Goal: Information Seeking & Learning: Learn about a topic

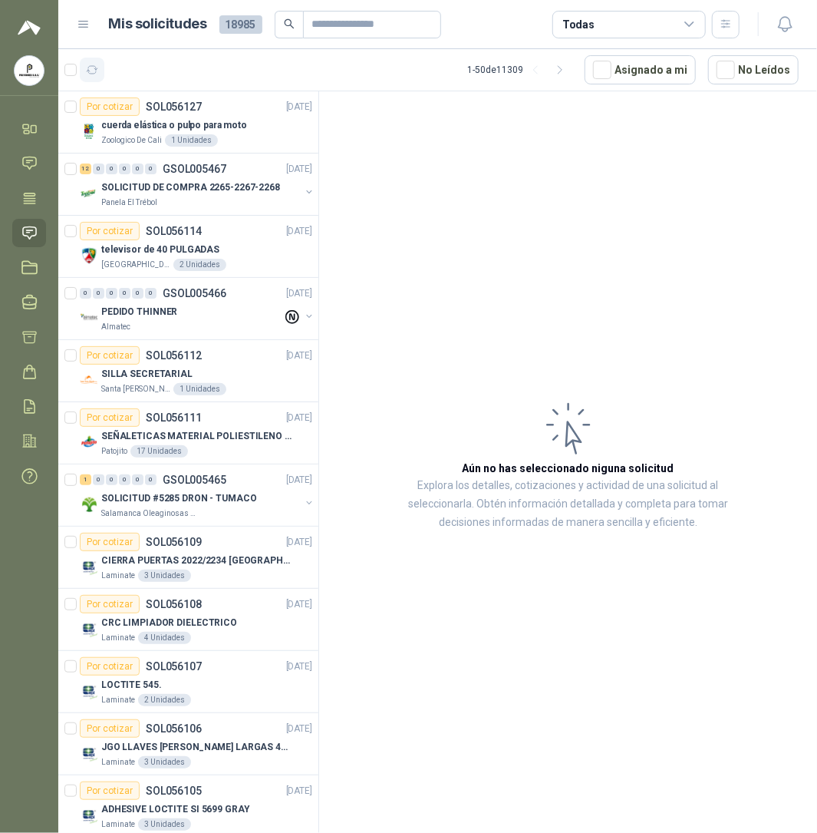
click at [84, 62] on button "button" at bounding box center [92, 70] width 25 height 25
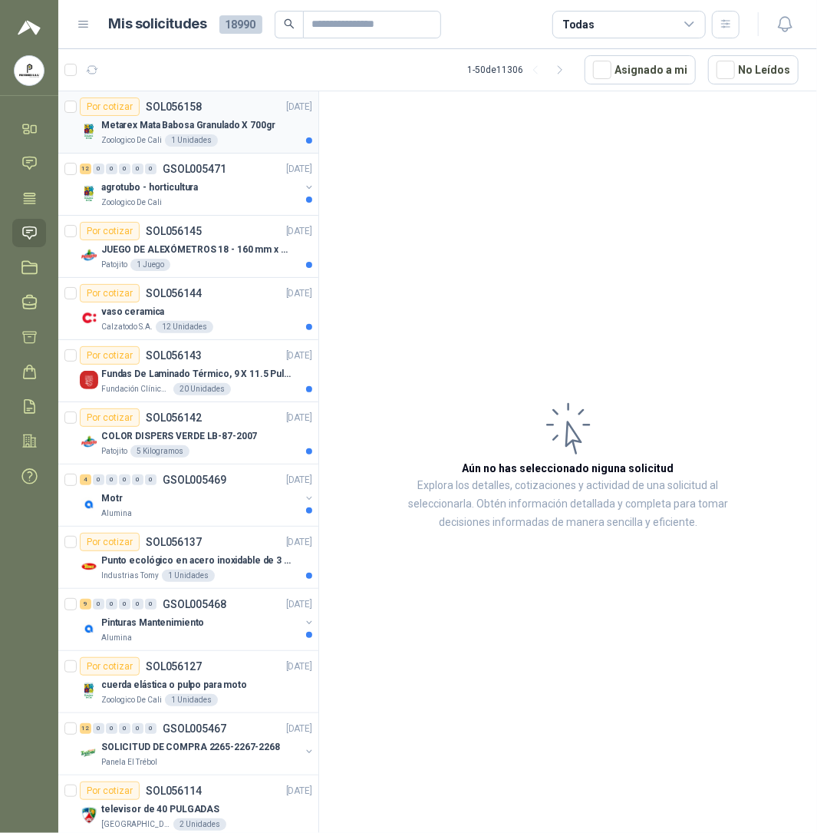
click at [87, 106] on div "Por cotizar" at bounding box center [110, 106] width 60 height 18
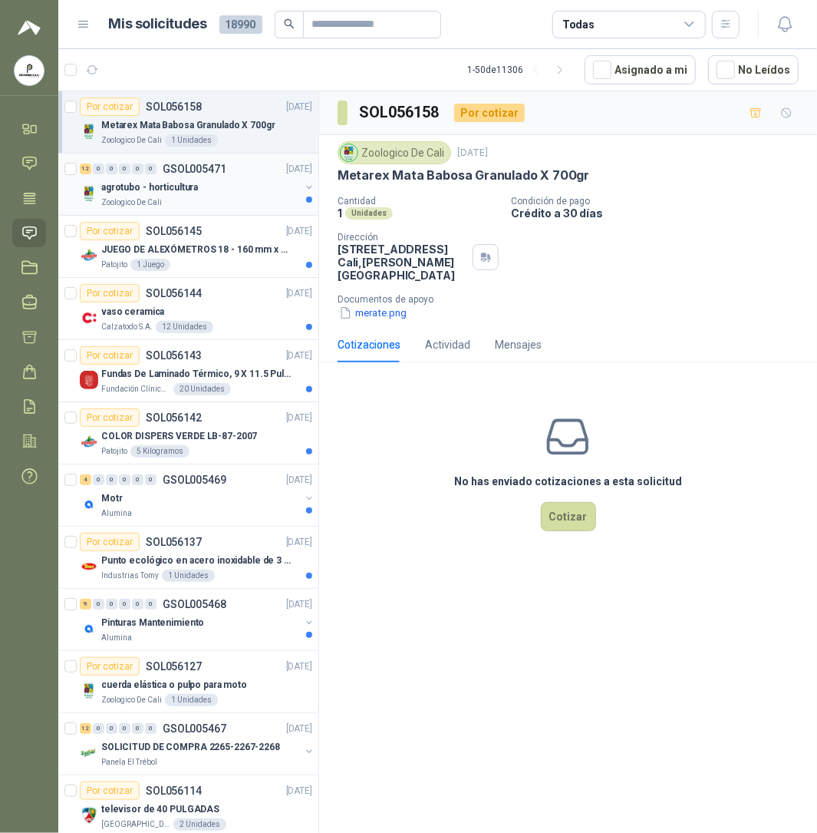
click at [140, 215] on div "12 0 0 0 0 0 GSOL005471 [DATE] agrotubo - horticultura Zoologico De Cali" at bounding box center [188, 184] width 260 height 62
click at [201, 367] on p "Fundas De Laminado Térmico, 9 X 11.5 Pulgadas" at bounding box center [196, 374] width 191 height 15
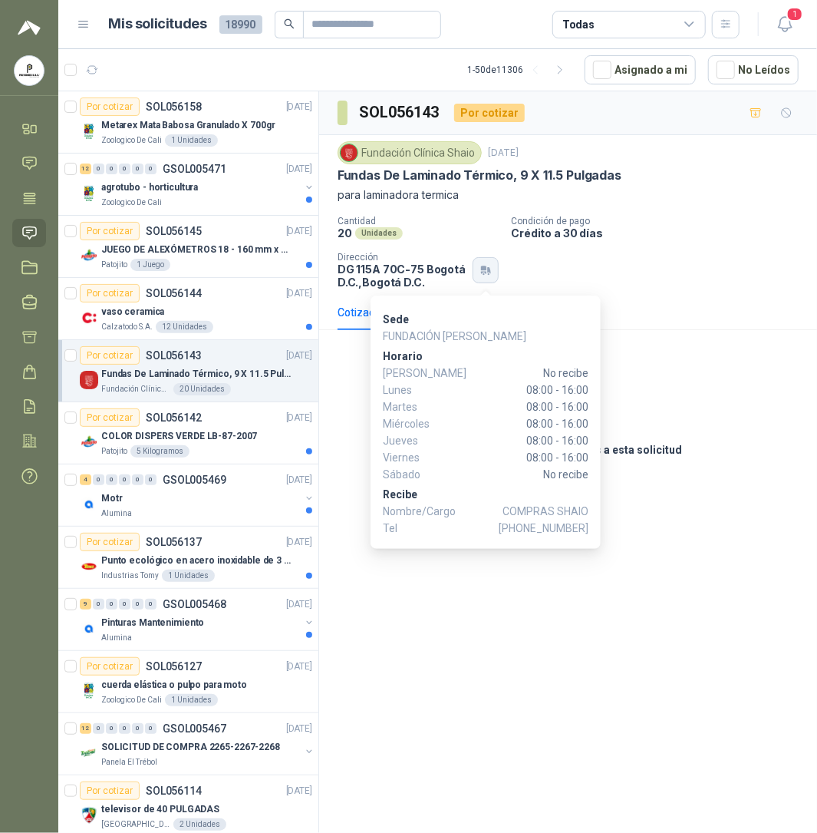
click at [490, 271] on icon "button" at bounding box center [486, 270] width 13 height 12
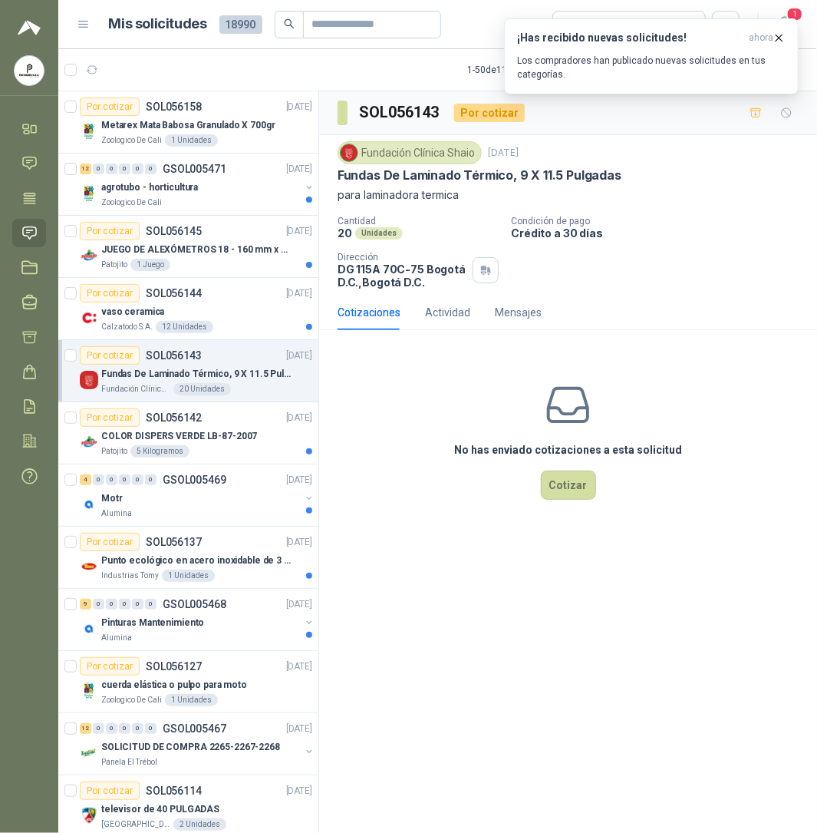
click at [572, 262] on div "Cantidad 20 Unidades Condición de pago Crédito a 30 [PERSON_NAME] Dirección DG …" at bounding box center [568, 252] width 461 height 73
click at [714, 56] on p "Los compradores han publicado nuevas solicitudes en tus categorías." at bounding box center [651, 68] width 269 height 28
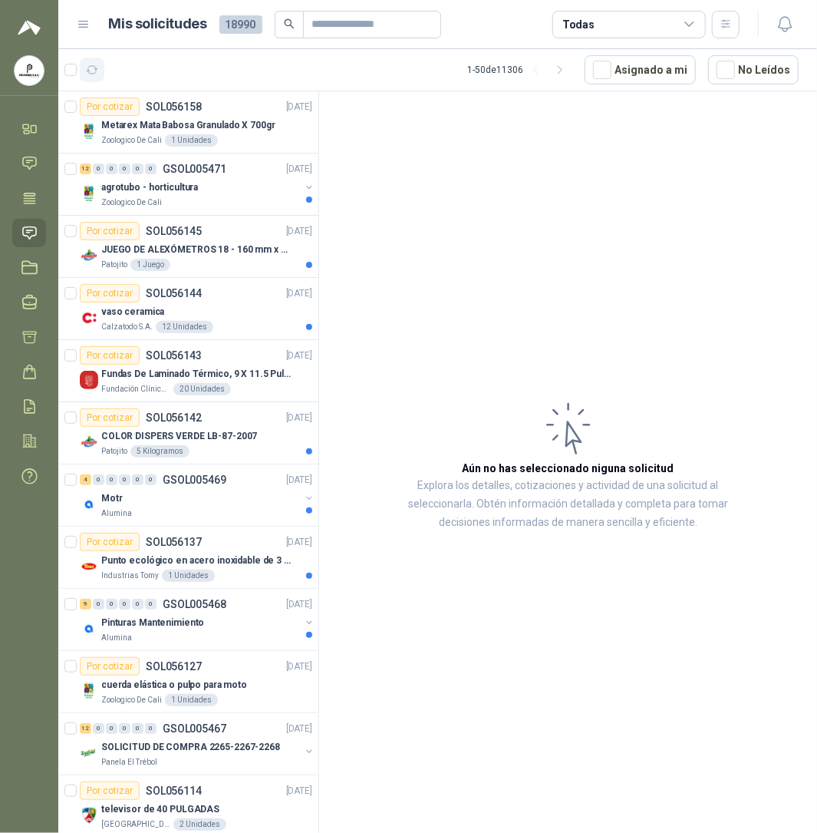
click at [100, 68] on button "button" at bounding box center [92, 70] width 25 height 25
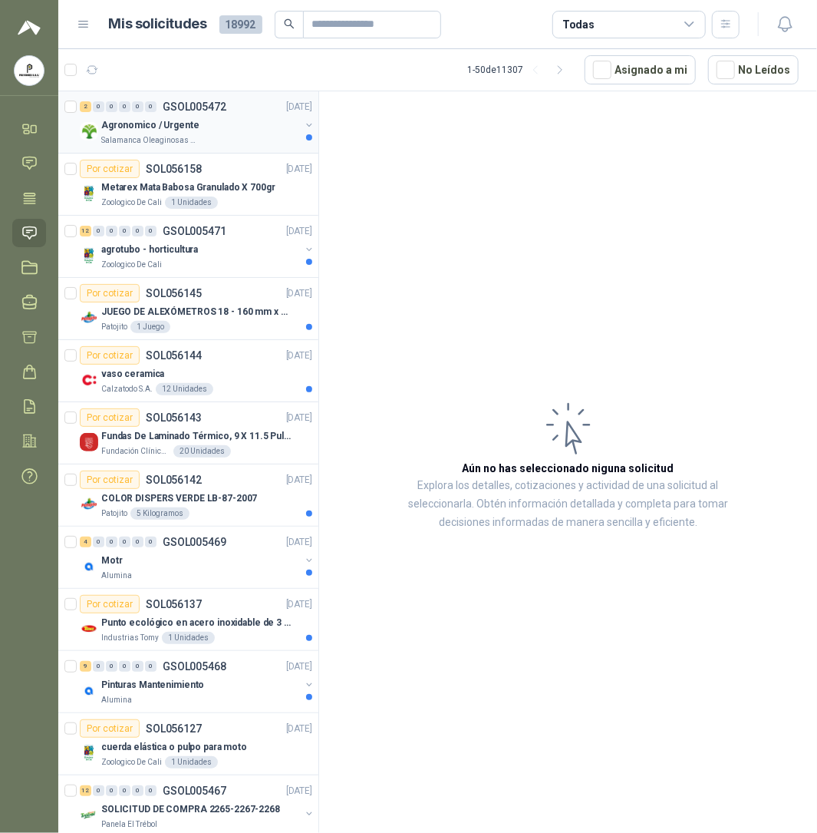
click at [189, 147] on div "2 0 0 0 0 0 GSOL005472 [DATE] Agronomico / Urgente Salamanca Oleaginosas SAS" at bounding box center [188, 122] width 260 height 62
click at [204, 130] on div "Agronomico / Urgente" at bounding box center [200, 125] width 199 height 18
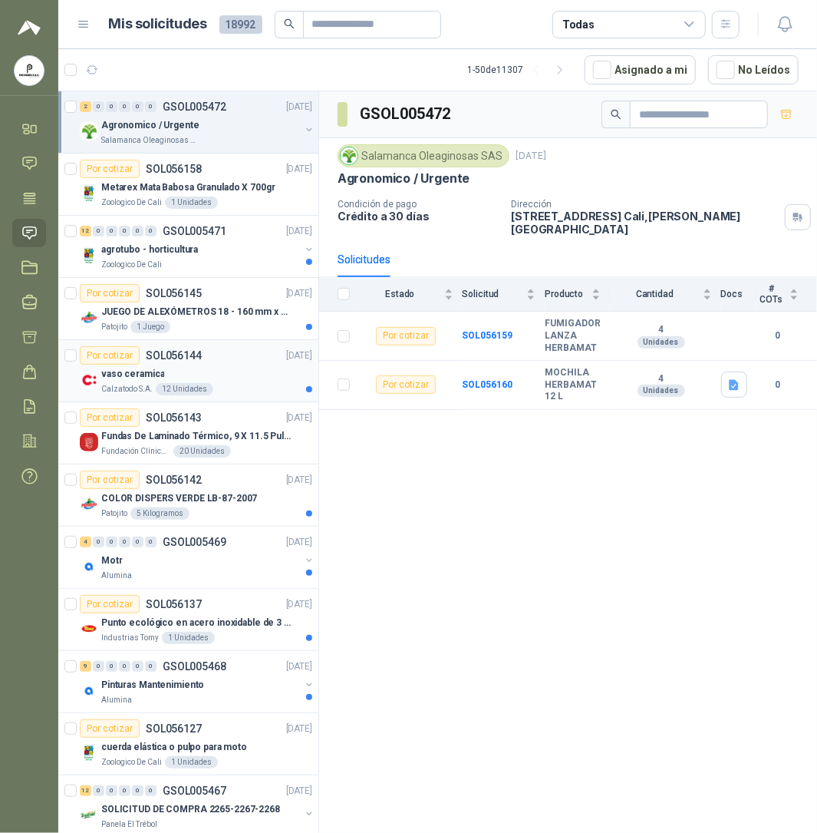
click at [179, 370] on div "vaso ceramica" at bounding box center [206, 374] width 211 height 18
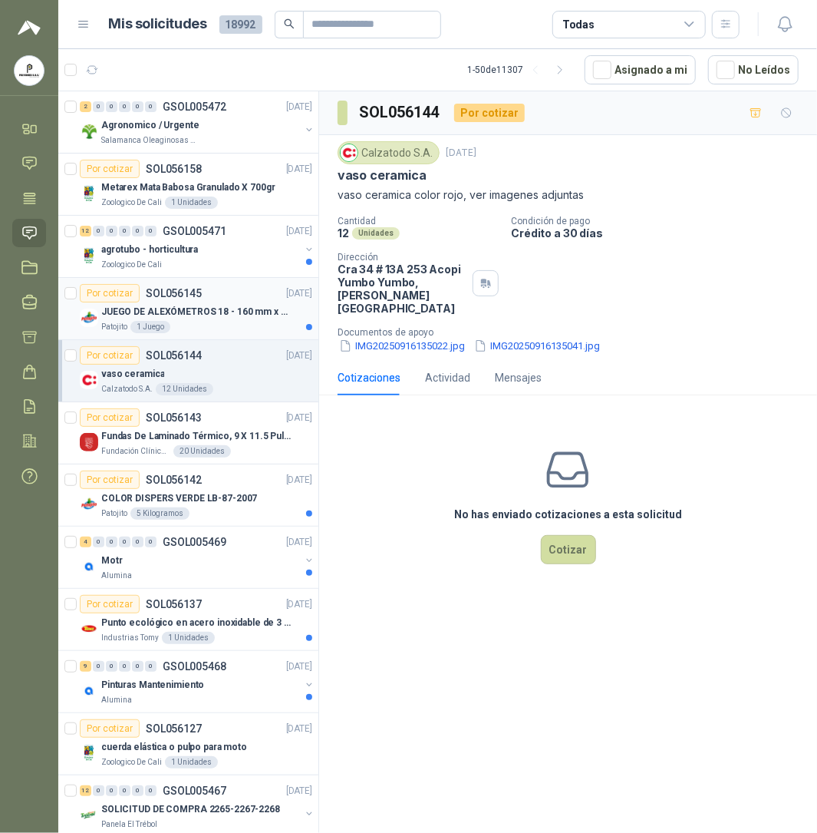
click at [160, 304] on div "JUEGO DE ALEXÓMETROS 18 - 160 mm x 0,01 mm 2824-S3" at bounding box center [206, 311] width 211 height 18
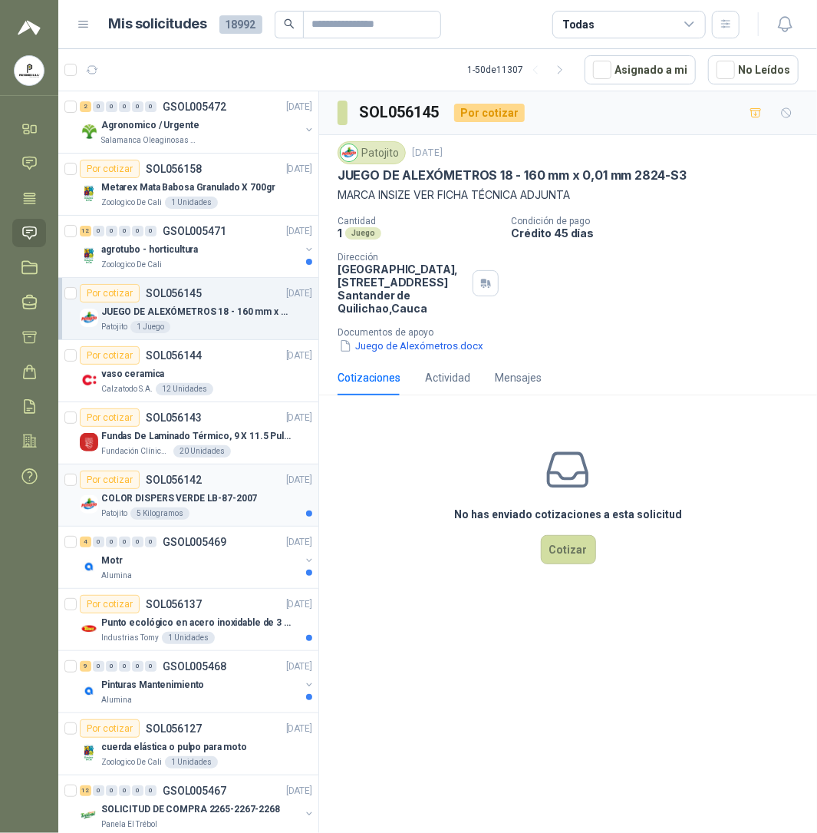
click at [182, 500] on p "COLOR DISPERS VERDE LB-87-2007" at bounding box center [179, 498] width 156 height 15
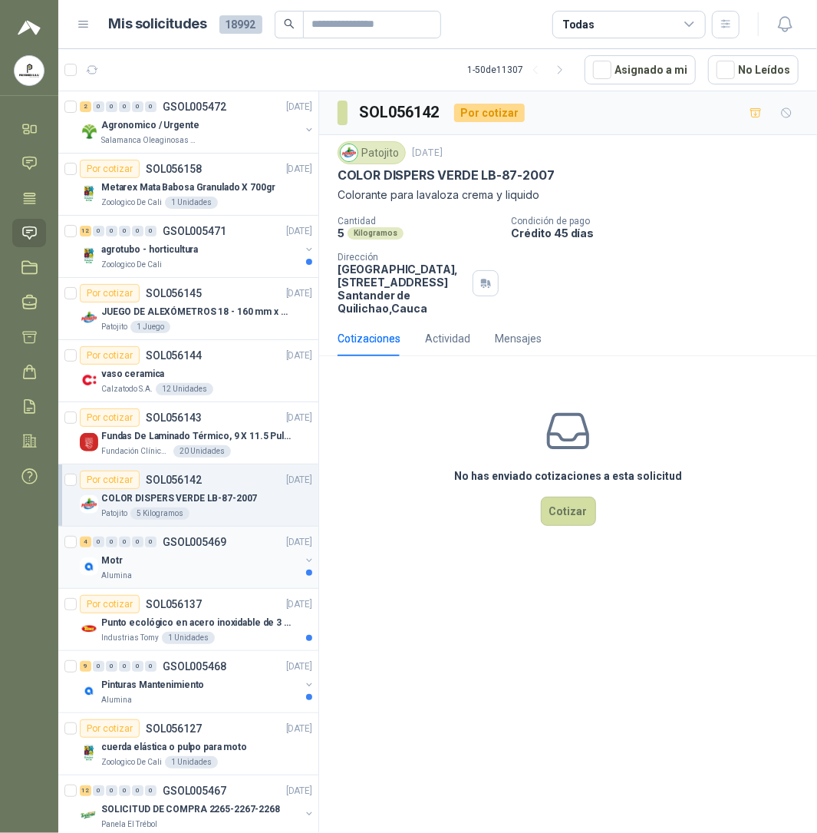
click at [198, 556] on div "Motr" at bounding box center [200, 560] width 199 height 18
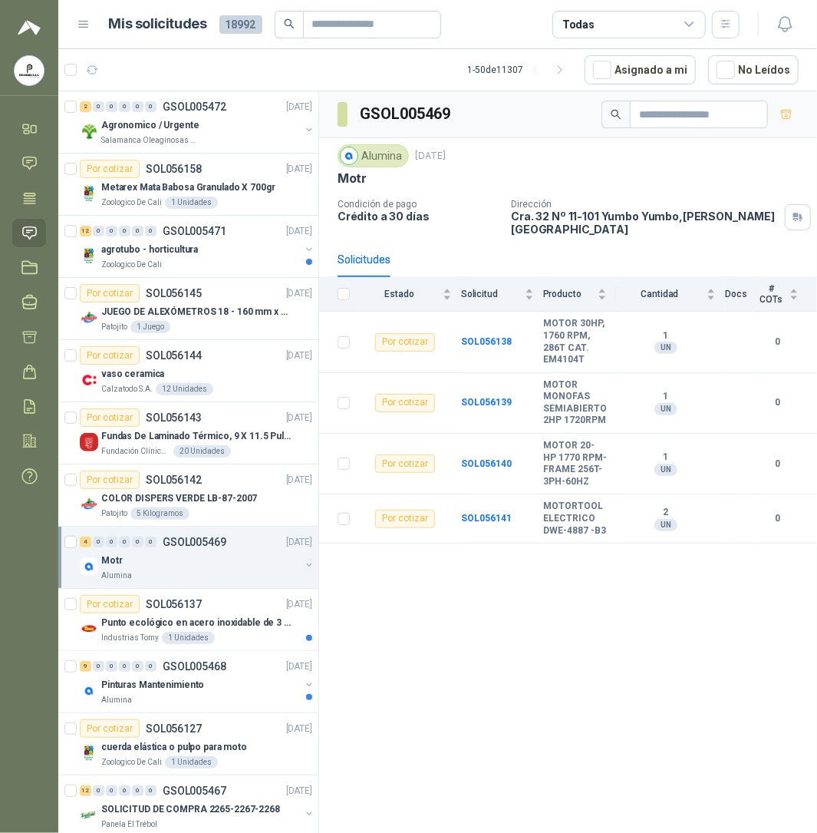
click at [551, 633] on div "GSOL005469 Alumina [DATE] Motr Condición de pago Crédito a 30 [PERSON_NAME] Dir…" at bounding box center [568, 464] width 498 height 747
click at [216, 634] on div "Industrias Tomy 1 Unidades" at bounding box center [206, 638] width 211 height 12
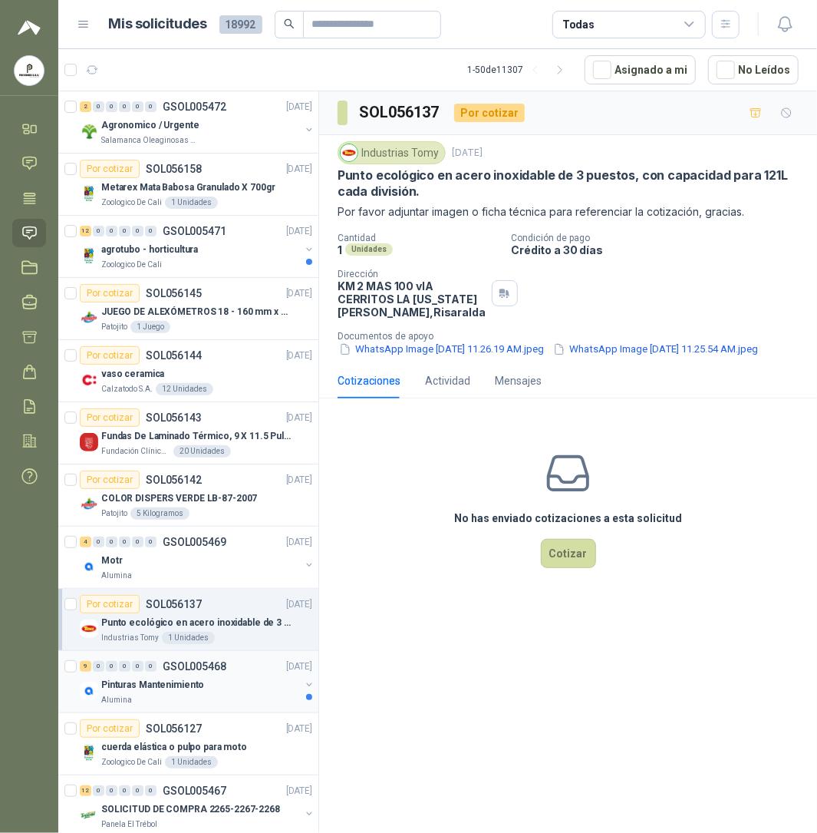
click at [167, 698] on div "Alumina" at bounding box center [200, 700] width 199 height 12
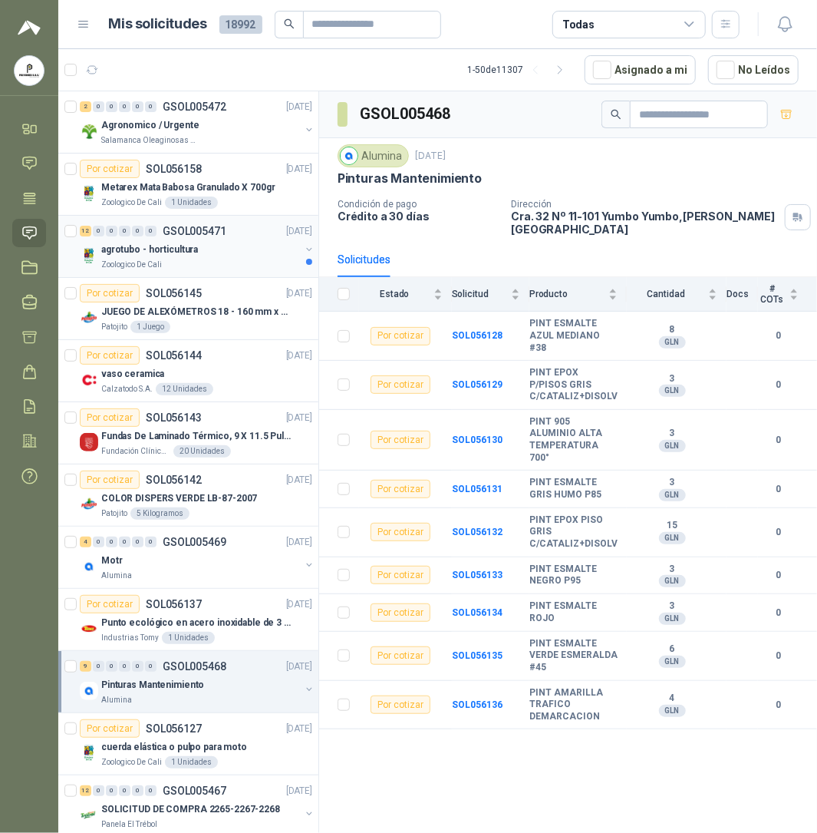
click at [210, 269] on div "Zoologico De Cali" at bounding box center [200, 265] width 199 height 12
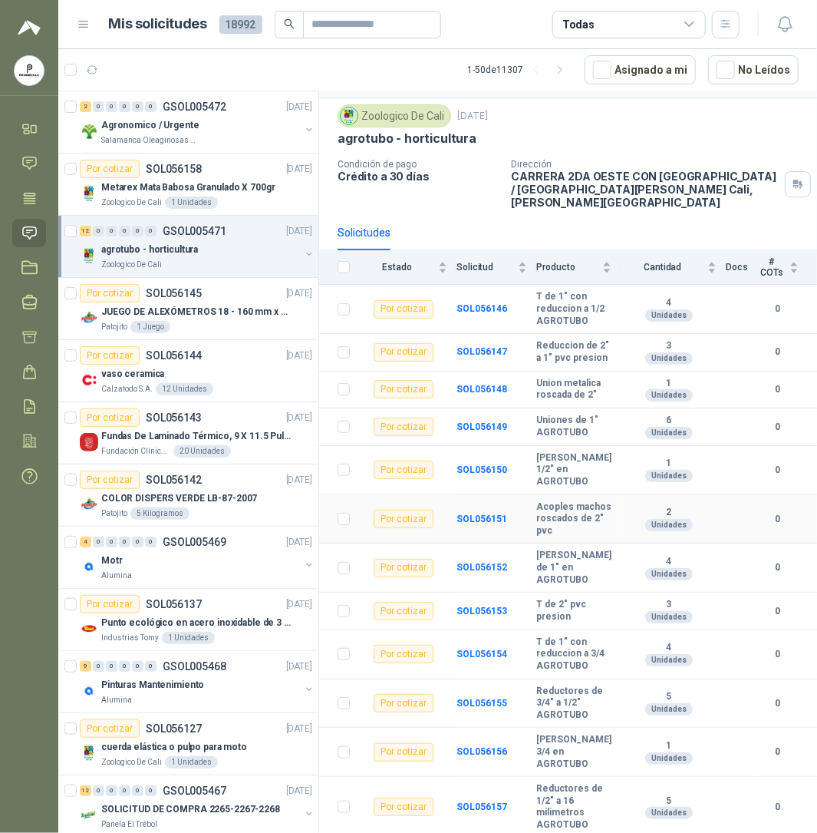
scroll to position [170, 0]
